Goal: Navigation & Orientation: Go to known website

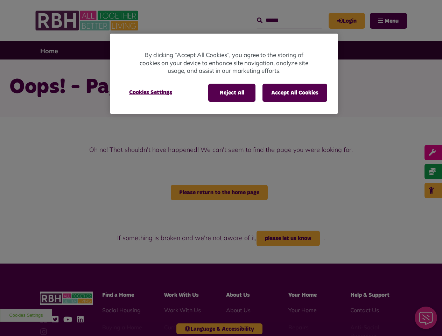
click at [221, 168] on div at bounding box center [221, 168] width 442 height 336
click at [231, 93] on button "Reject All" at bounding box center [231, 93] width 47 height 18
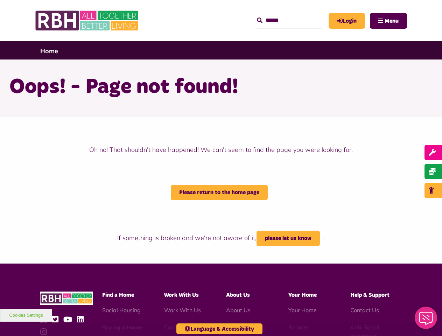
click at [295, 93] on button "Accept All Cookies" at bounding box center [295, 93] width 65 height 18
click at [151, 92] on h1 "Oops! - Page not found!" at bounding box center [221, 87] width 424 height 27
